Goal: Communication & Community: Answer question/provide support

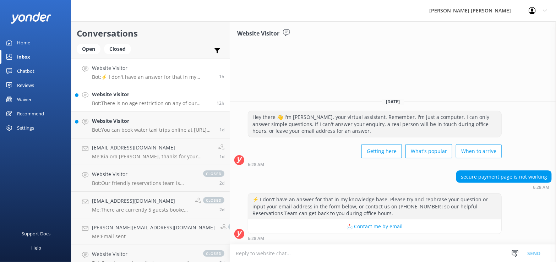
click at [163, 106] on p "Bot: There is no age restriction on any of our walking or boat trips. If you wa…" at bounding box center [151, 103] width 119 height 6
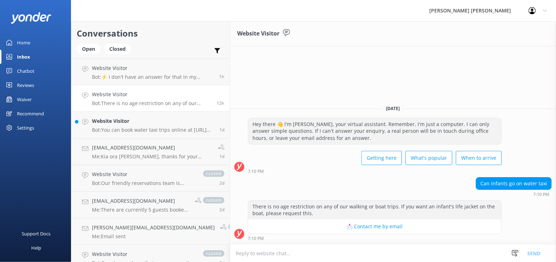
click at [274, 256] on textarea at bounding box center [393, 253] width 326 height 17
click at [163, 136] on link "Website Visitor Bot: You can book water taxi trips online at [URL][DOMAIN_NAME]…" at bounding box center [150, 125] width 158 height 27
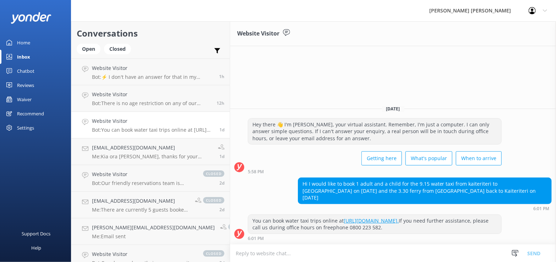
click at [155, 129] on p "Bot: You can book water taxi trips online at [URL][DOMAIN_NAME]. If you need fu…" at bounding box center [153, 130] width 122 height 6
